Goal: Information Seeking & Learning: Find specific fact

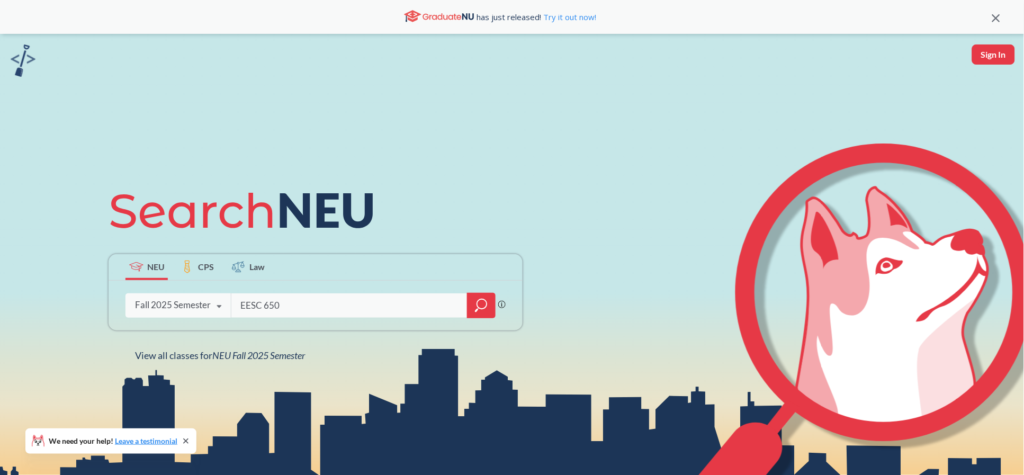
type input "EESC 6500"
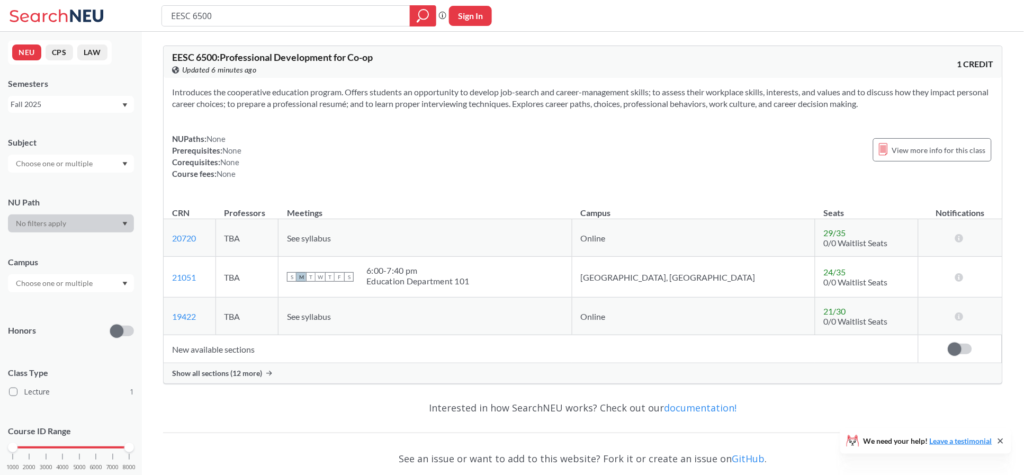
click at [236, 369] on span "Show all sections (12 more)" at bounding box center [217, 374] width 90 height 10
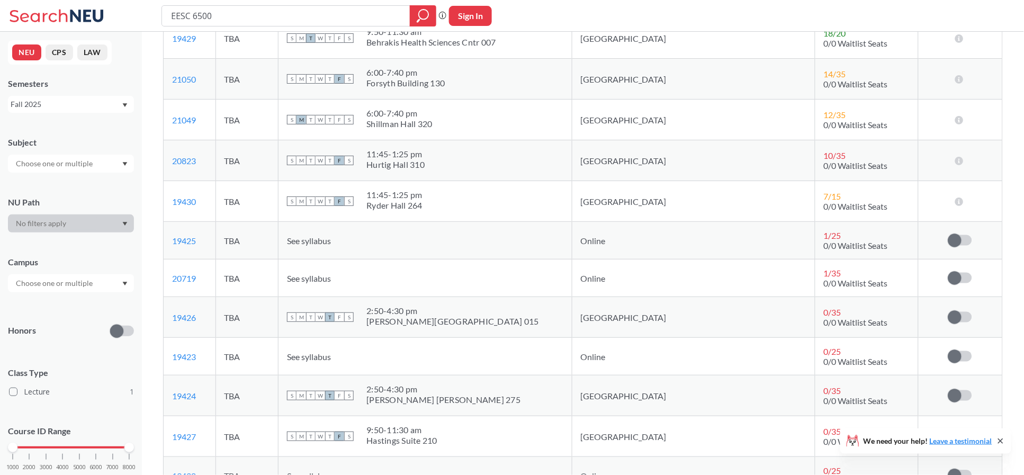
scroll to position [316, 0]
drag, startPoint x: 316, startPoint y: 12, endPoint x: 0, endPoint y: -5, distance: 316.0
type input "biot direct study"
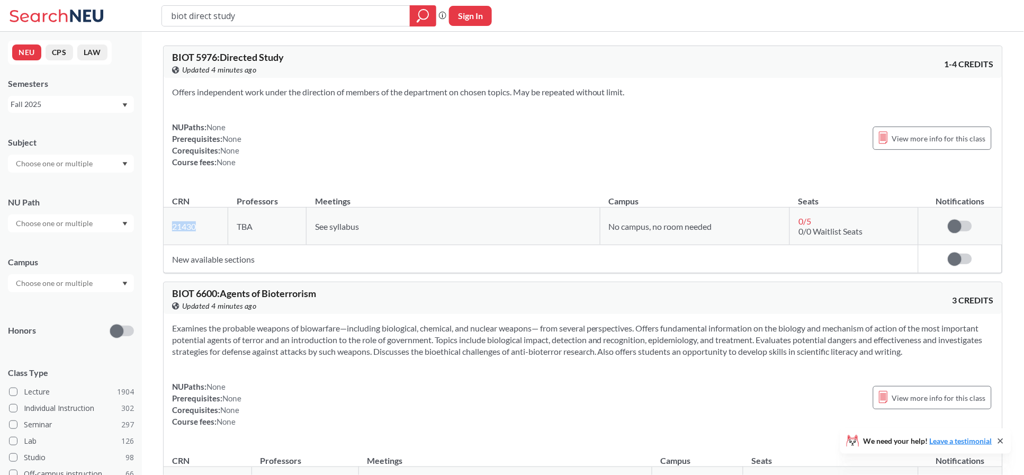
drag, startPoint x: 196, startPoint y: 223, endPoint x: 168, endPoint y: 229, distance: 29.2
click at [168, 229] on td "21430 View this section on Banner." at bounding box center [196, 227] width 65 height 38
copy link "21430"
